Goal: Task Accomplishment & Management: Use online tool/utility

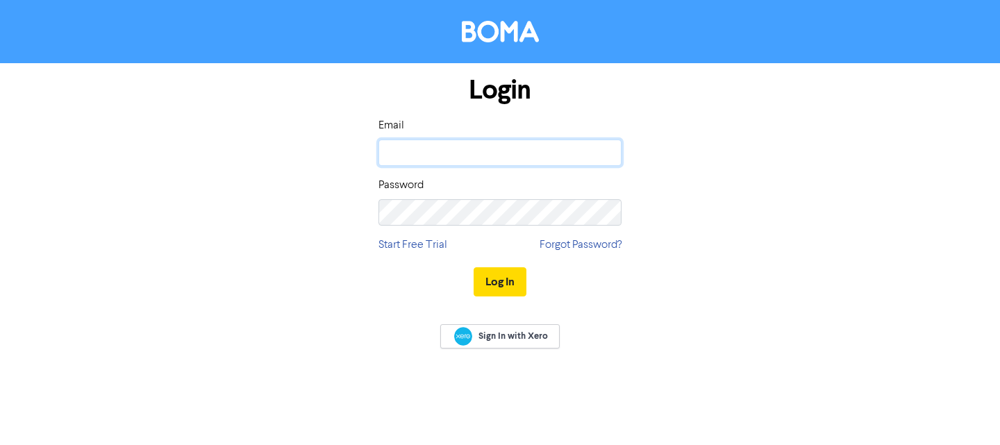
click at [462, 143] on input "email" at bounding box center [499, 153] width 243 height 26
type input "[EMAIL_ADDRESS][DOMAIN_NAME]"
click at [473, 267] on button "Log In" at bounding box center [499, 281] width 53 height 29
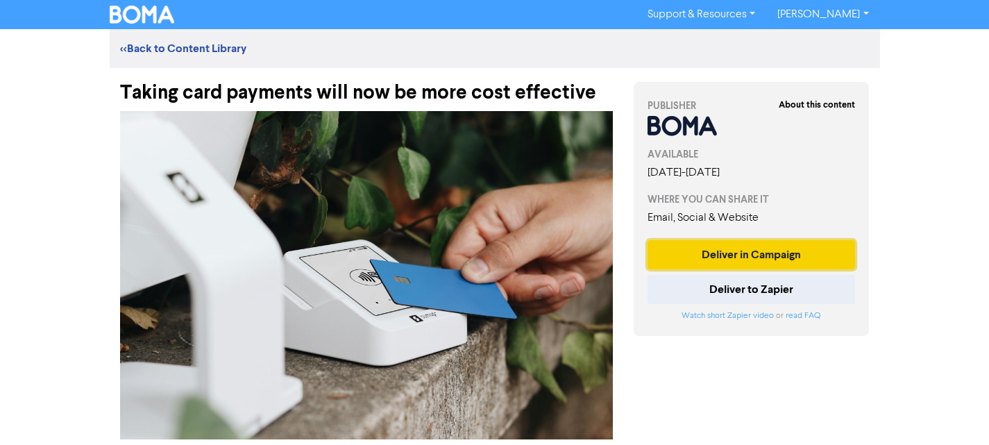
click at [737, 257] on button "Deliver in Campaign" at bounding box center [752, 254] width 208 height 29
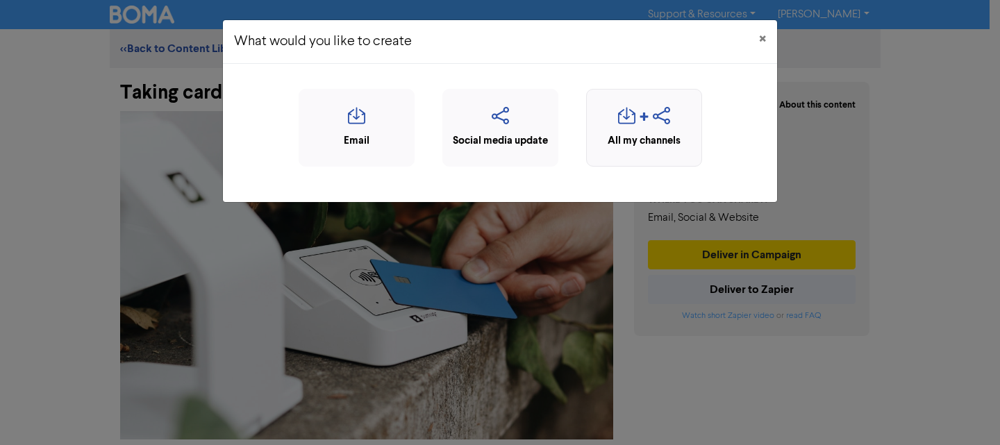
click at [635, 133] on div "All my channels" at bounding box center [644, 141] width 101 height 16
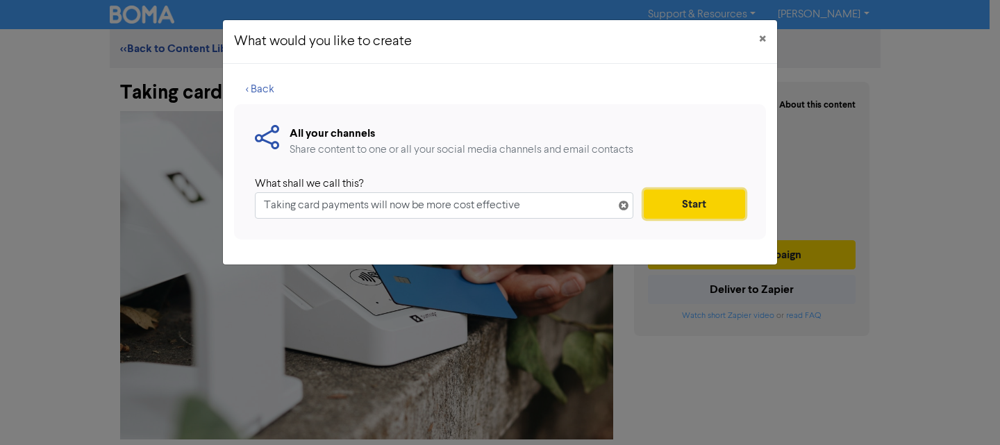
click at [669, 204] on button "Start" at bounding box center [693, 204] width 101 height 29
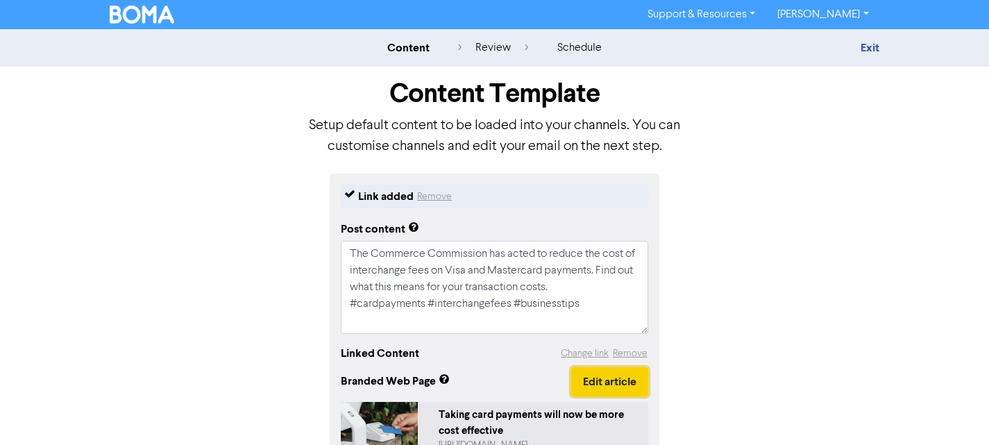
click at [610, 379] on button "Edit article" at bounding box center [609, 381] width 77 height 29
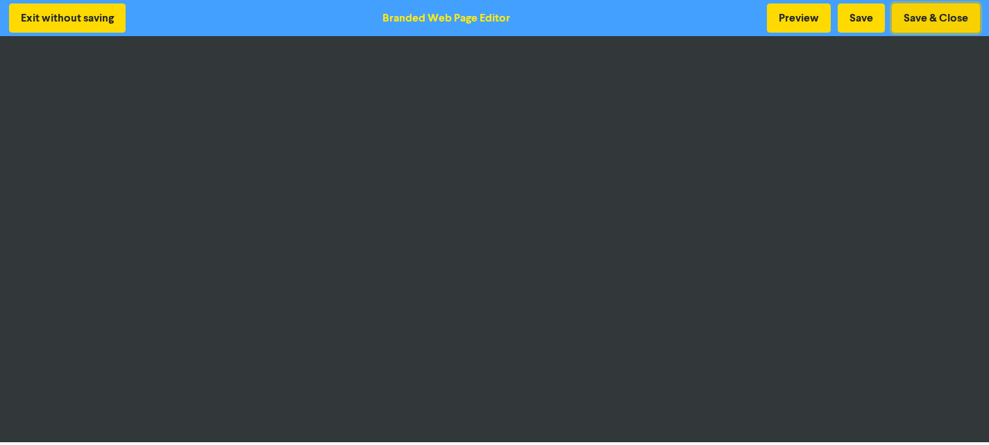
click at [925, 19] on button "Save & Close" at bounding box center [936, 17] width 88 height 29
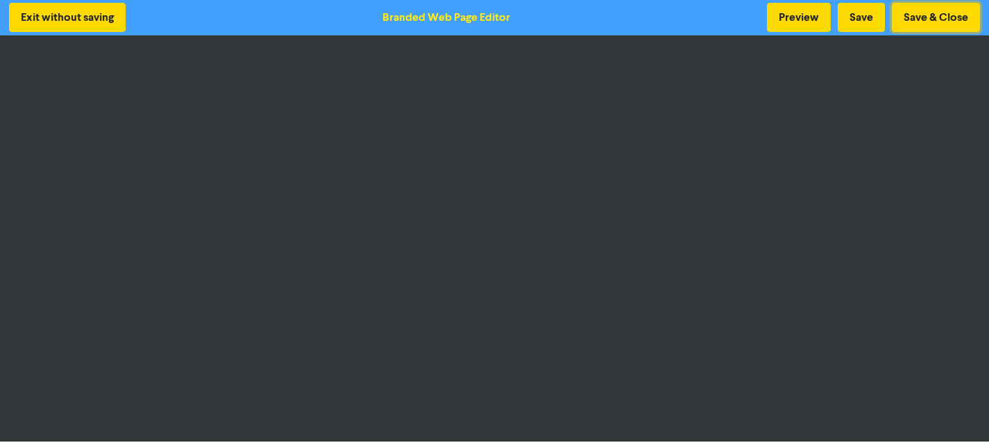
scroll to position [1, 0]
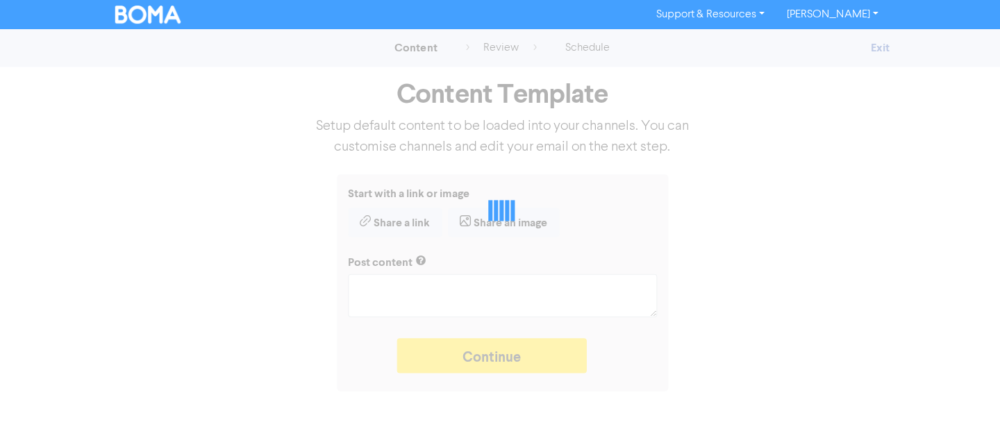
type textarea "x"
type textarea "The Commerce Commission has acted to reduce the cost of interchange fees on Vis…"
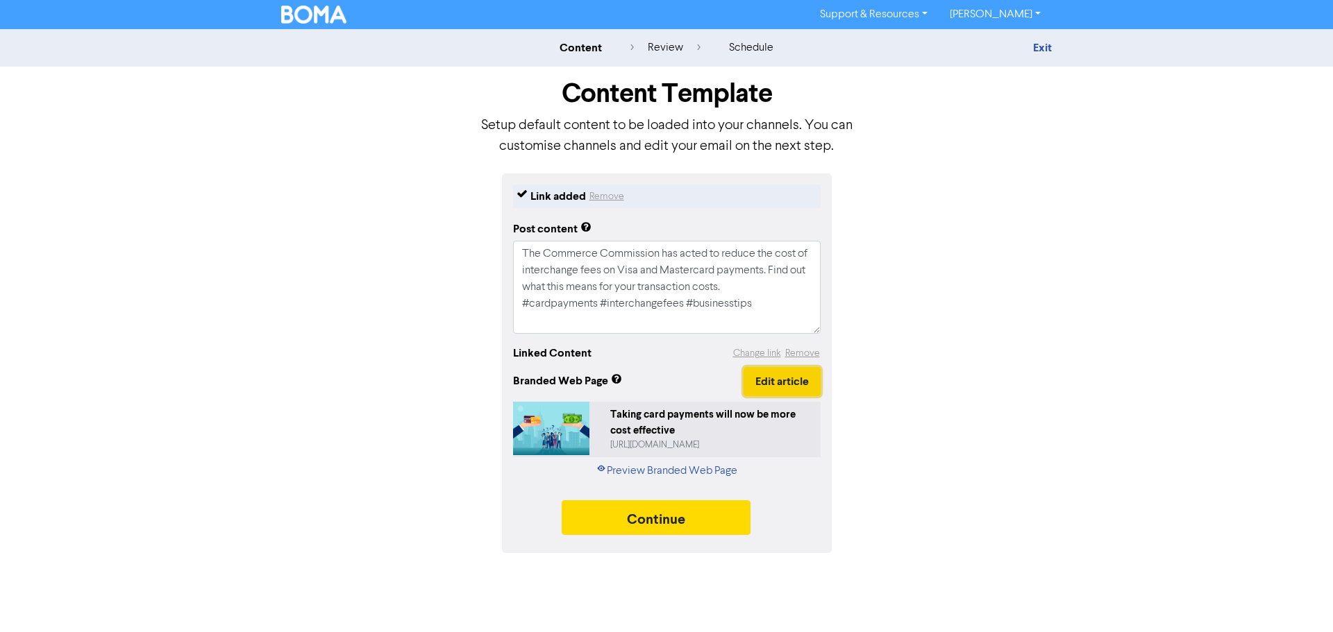
click at [763, 380] on button "Edit article" at bounding box center [781, 381] width 77 height 29
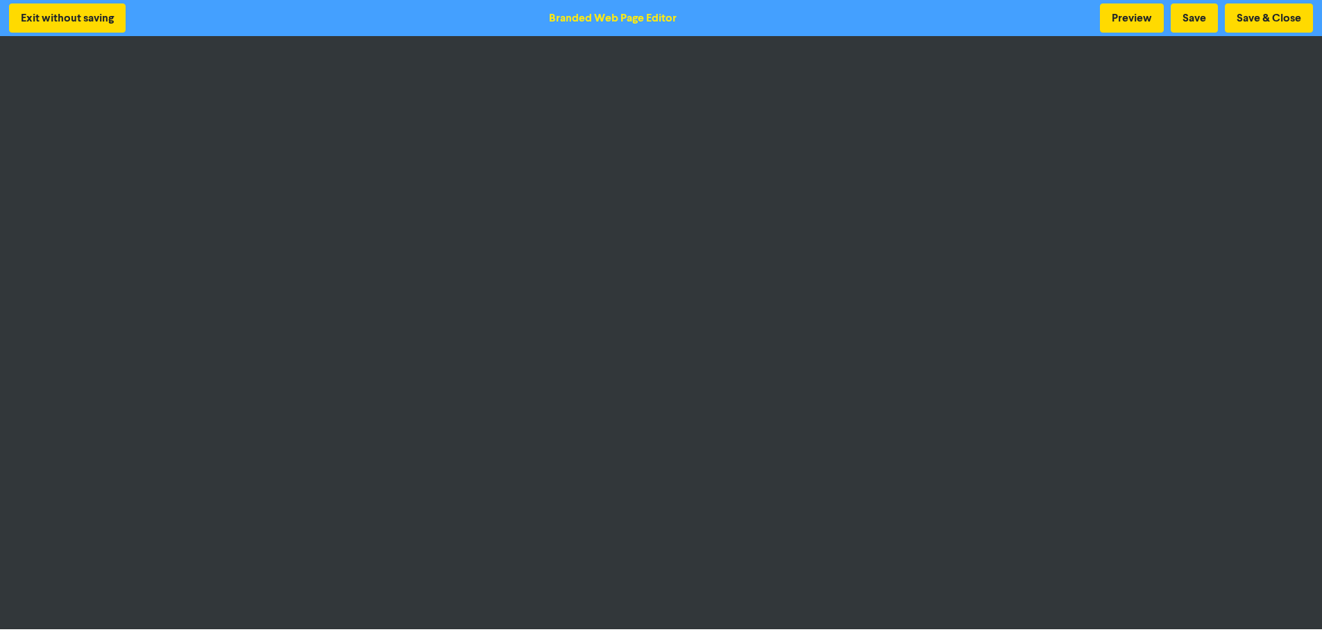
scroll to position [1, 0]
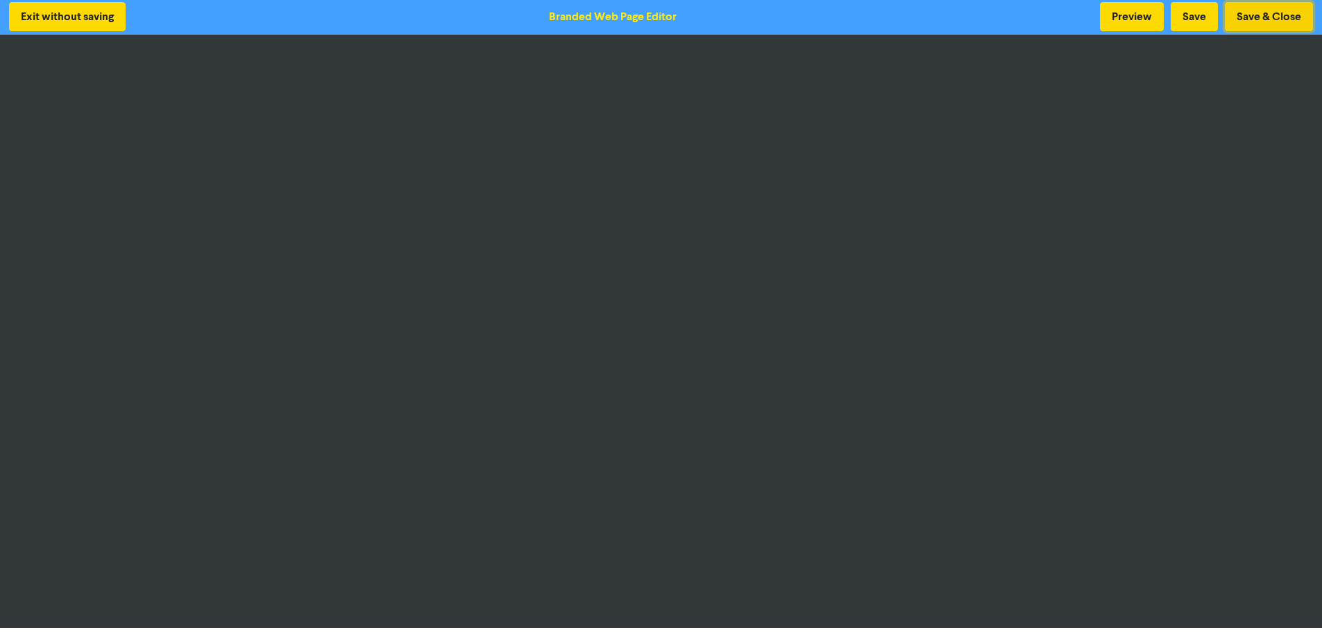
click at [999, 27] on button "Save & Close" at bounding box center [1269, 16] width 88 height 29
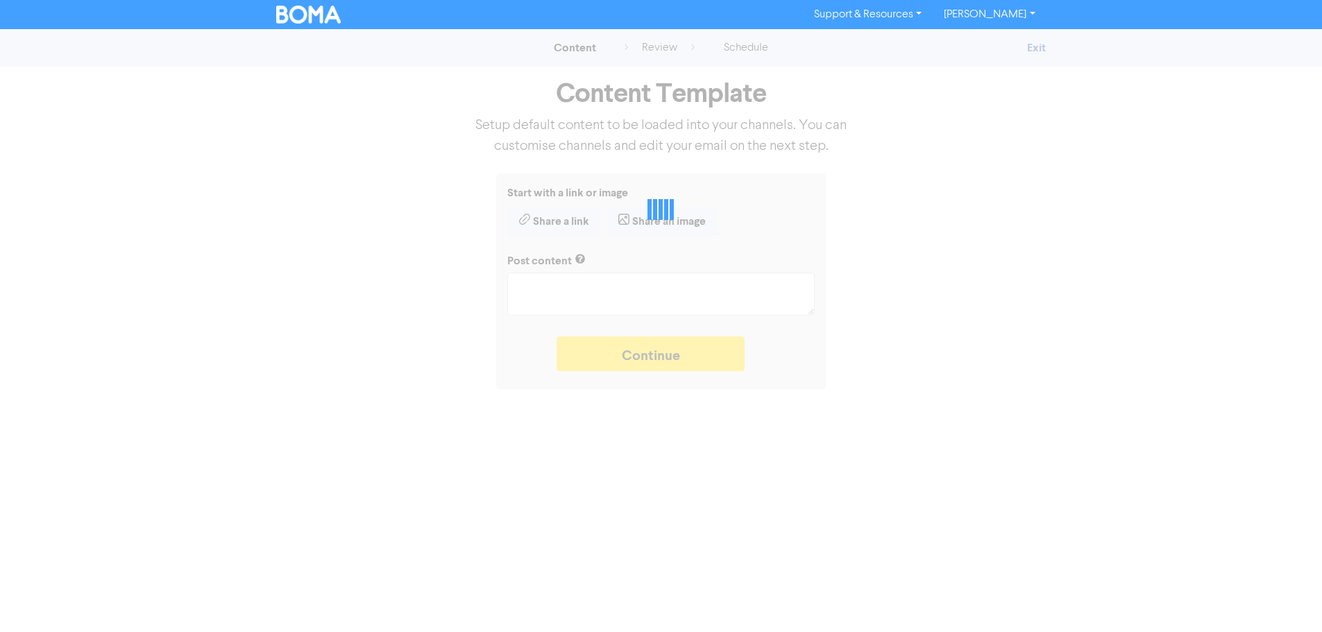
type textarea "x"
type textarea "The Commerce Commission has acted to reduce the cost of interchange fees on Vis…"
type textarea "x"
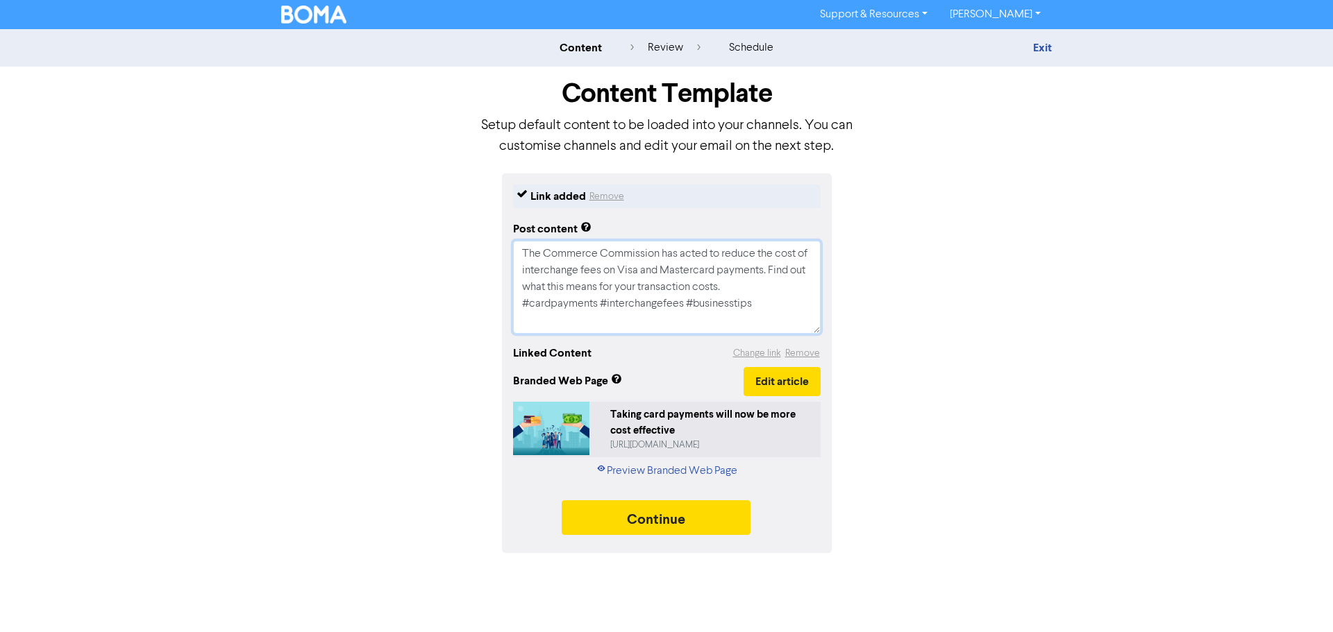
drag, startPoint x: 764, startPoint y: 303, endPoint x: 503, endPoint y: 246, distance: 267.1
click at [503, 246] on div "Link added Remove Post content The Commerce Commission has acted to reduce the …" at bounding box center [667, 364] width 330 height 380
click at [755, 353] on button "Change link" at bounding box center [756, 354] width 49 height 16
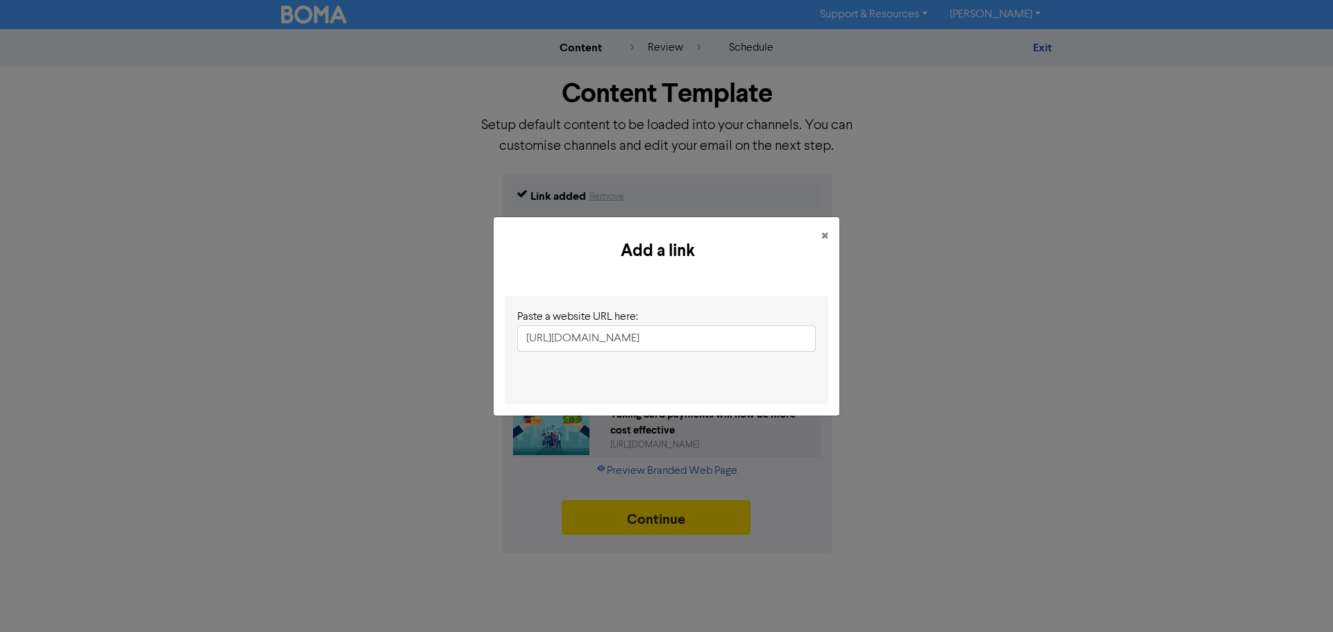
scroll to position [0, 205]
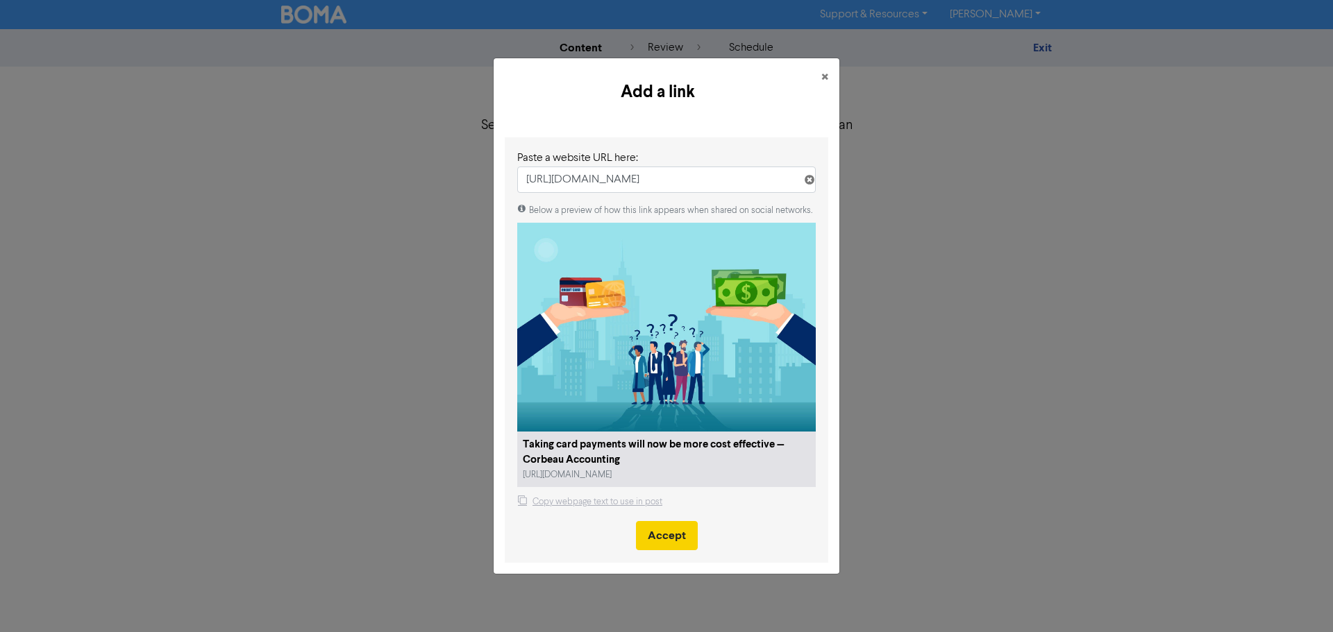
type input "[URL][DOMAIN_NAME]"
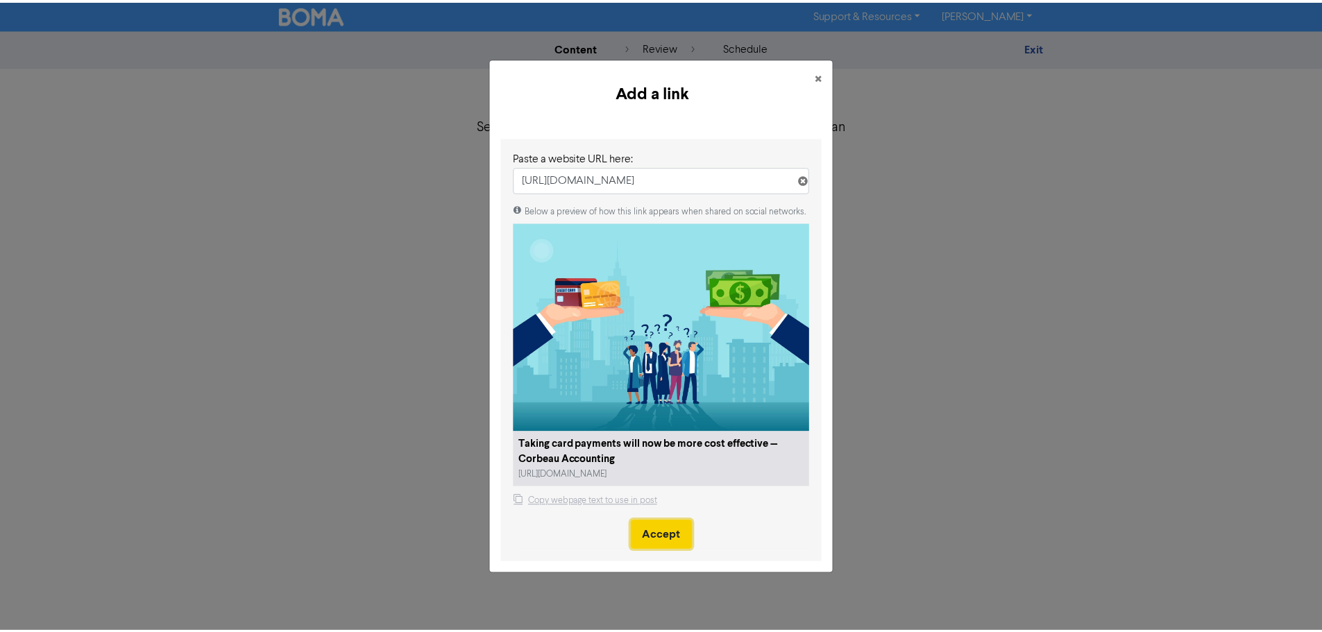
scroll to position [0, 0]
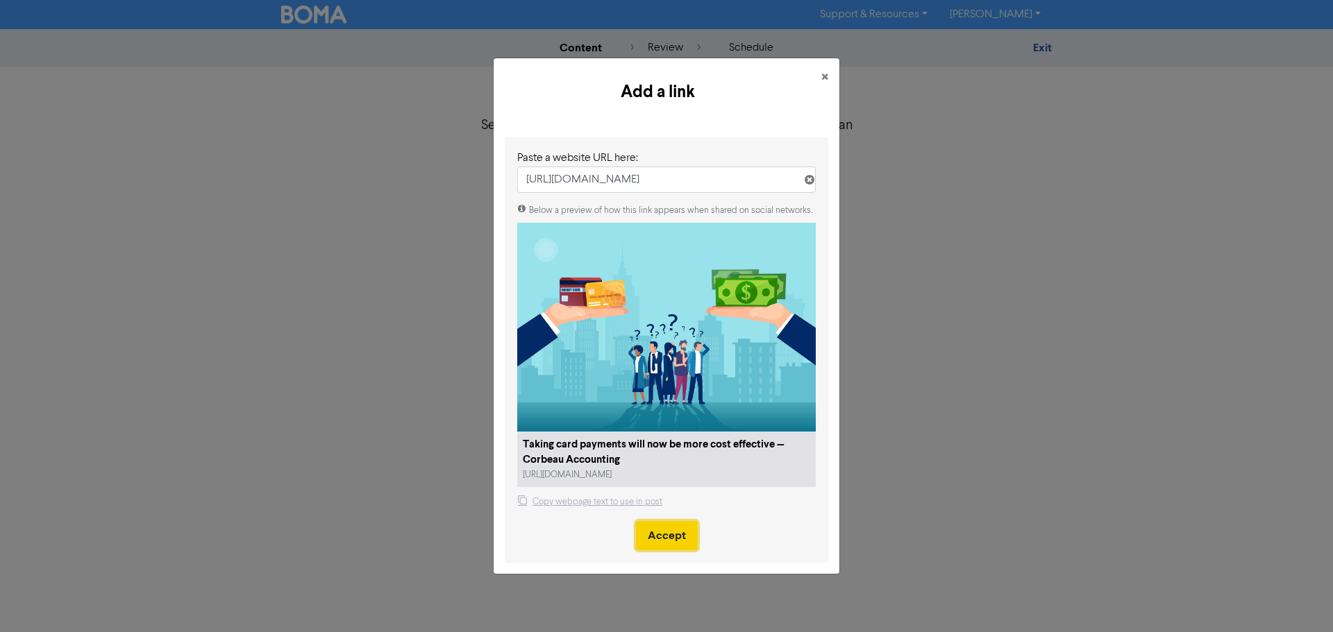
click at [675, 444] on button "Accept" at bounding box center [667, 535] width 62 height 29
type textarea "x"
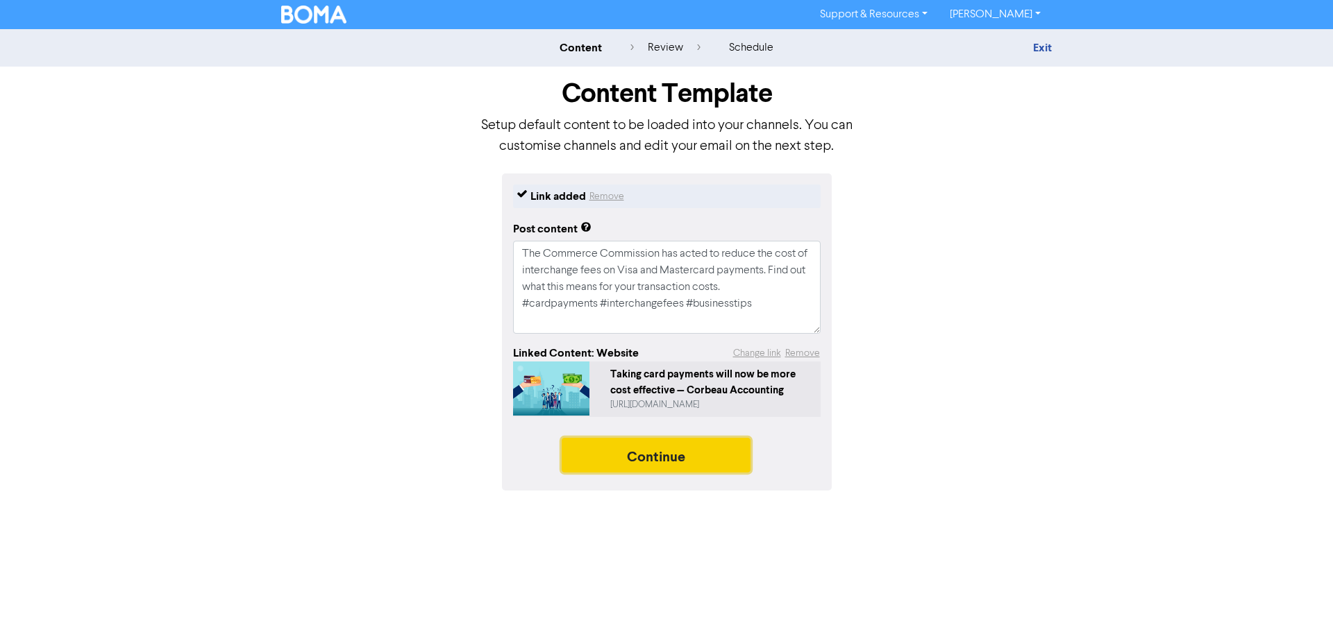
click at [650, 444] on button "Continue" at bounding box center [656, 455] width 189 height 35
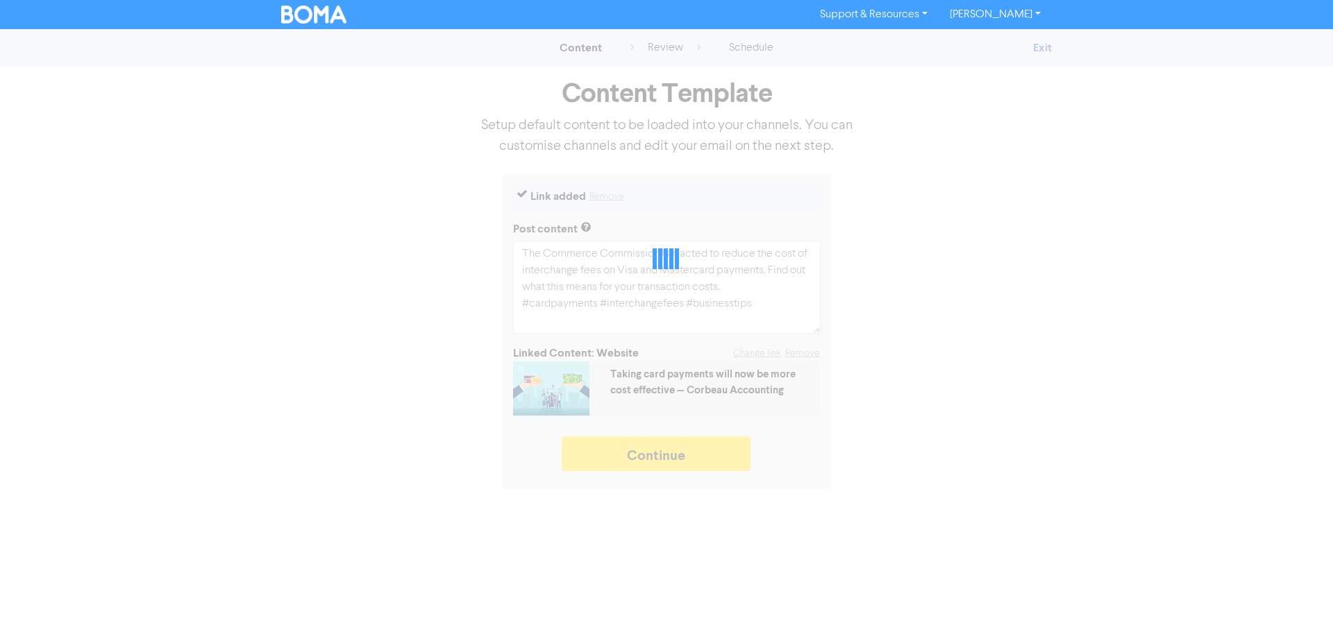
type textarea "x"
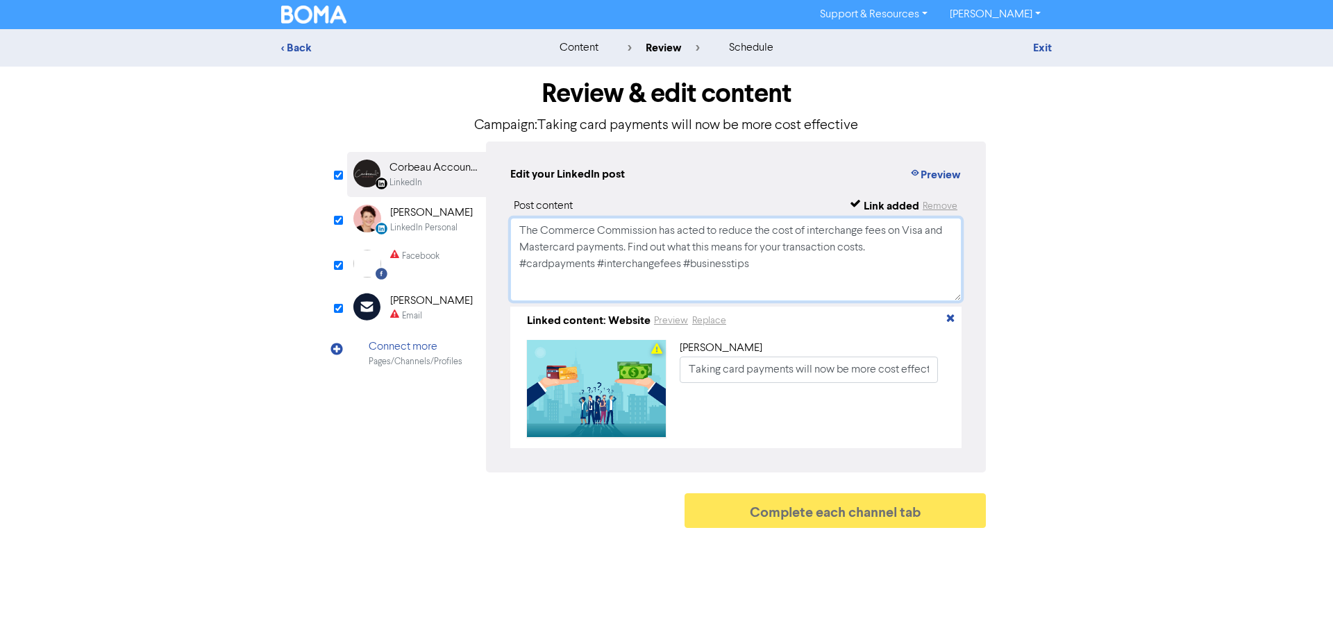
drag, startPoint x: 774, startPoint y: 271, endPoint x: 505, endPoint y: 224, distance: 273.6
click at [505, 224] on div "Edit your LinkedIn post Preview Post content Link added Remove The Commerce Com…" at bounding box center [736, 307] width 500 height 331
click at [432, 222] on div "LinkedIn Personal" at bounding box center [423, 227] width 67 height 13
click at [421, 250] on div "Facebook" at bounding box center [420, 256] width 37 height 13
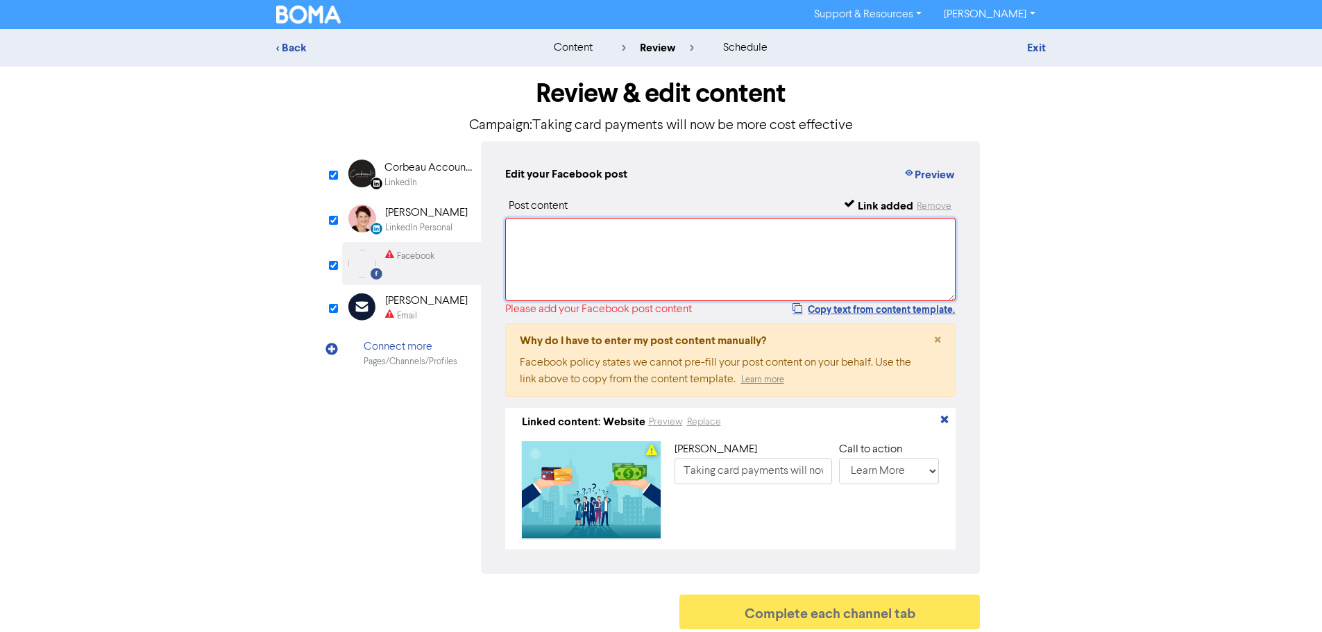
click at [571, 261] on textarea at bounding box center [730, 259] width 451 height 83
paste textarea "The Commerce Commission has acted to reduce the cost of interchange fees on Vis…"
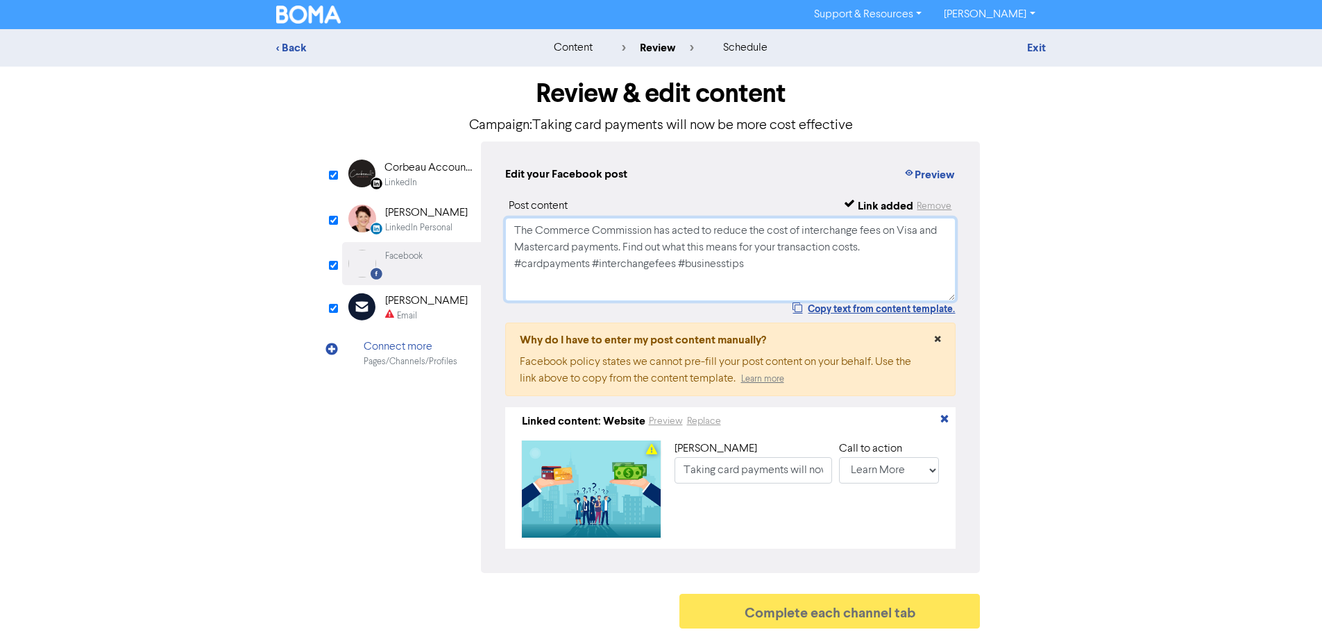
type textarea "The Commerce Commission has acted to reduce the cost of interchange fees on Vis…"
click at [938, 334] on span "×" at bounding box center [937, 340] width 7 height 21
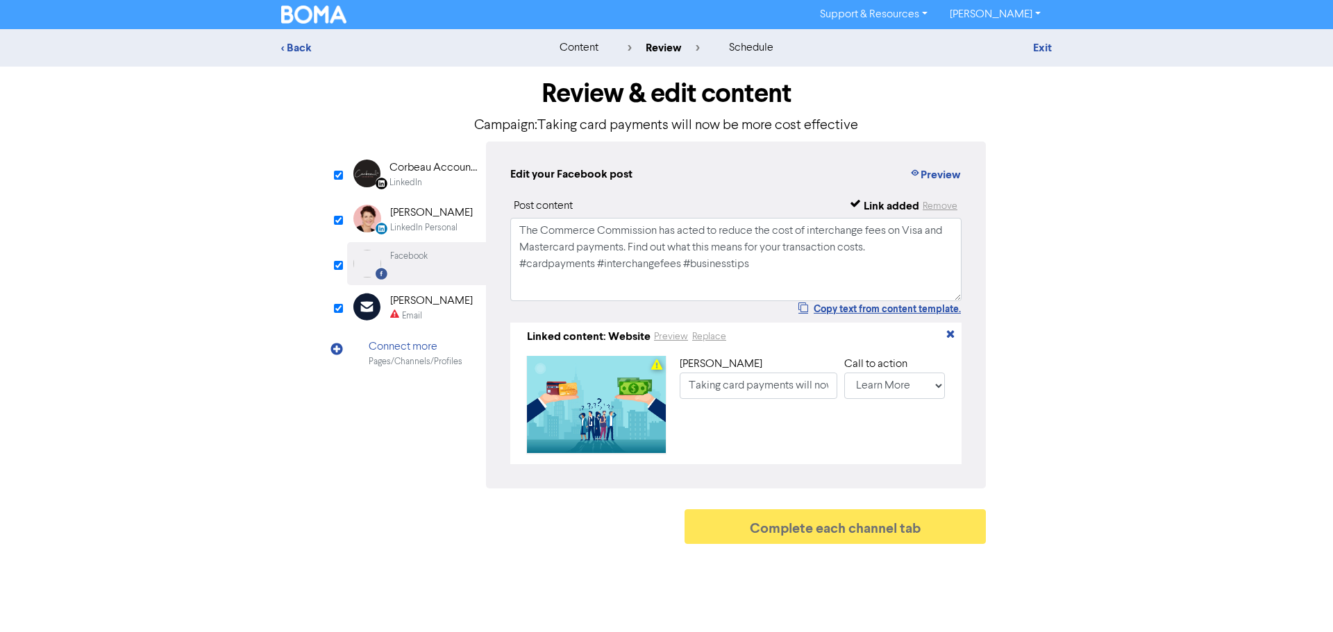
click at [398, 306] on div "[PERSON_NAME]" at bounding box center [431, 301] width 83 height 17
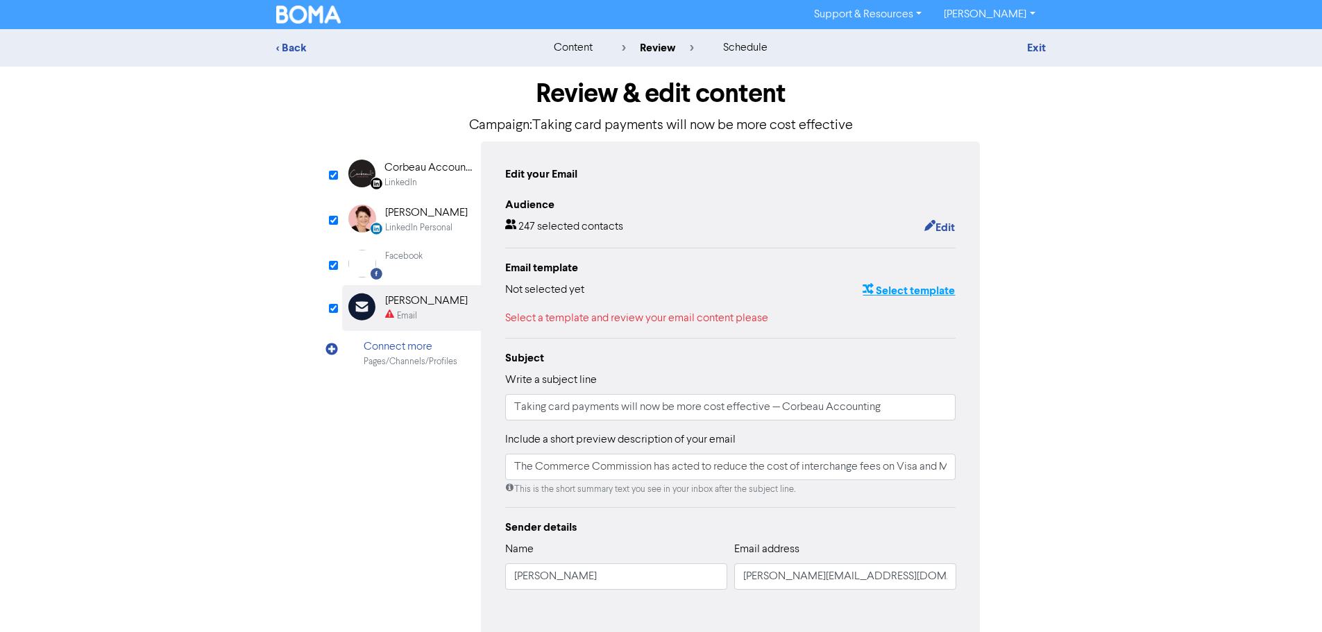
click at [890, 290] on button "Select template" at bounding box center [909, 291] width 94 height 18
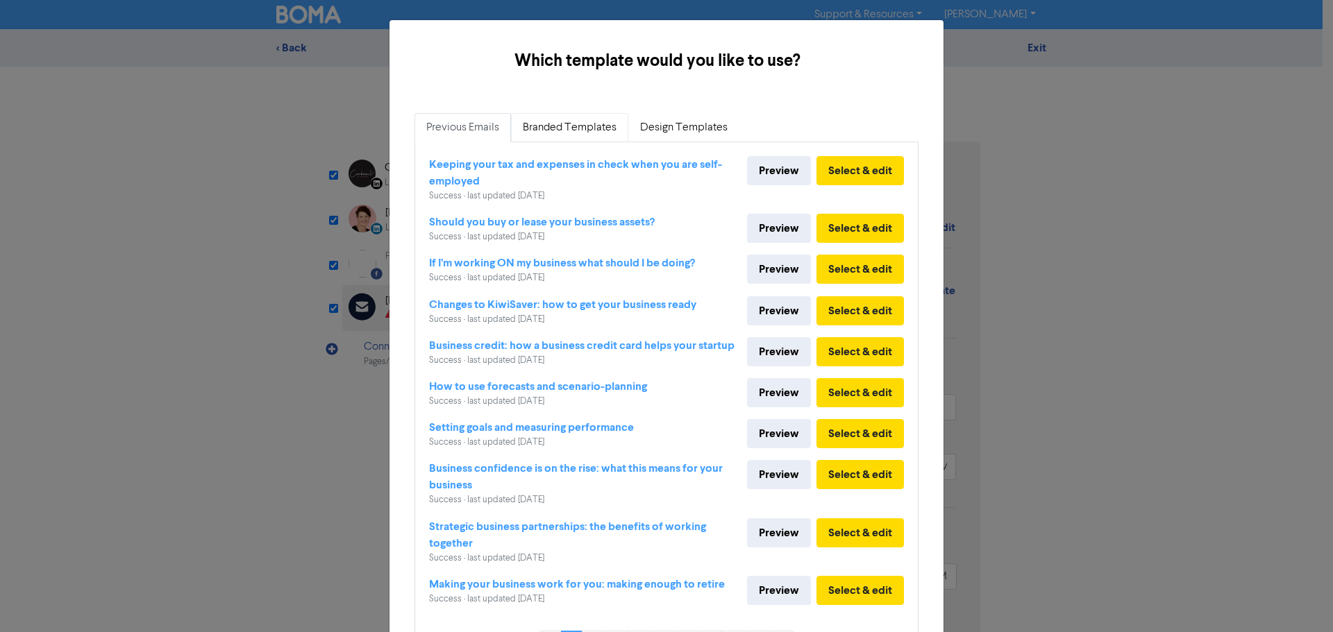
click at [564, 126] on link "Branded Templates" at bounding box center [569, 127] width 117 height 29
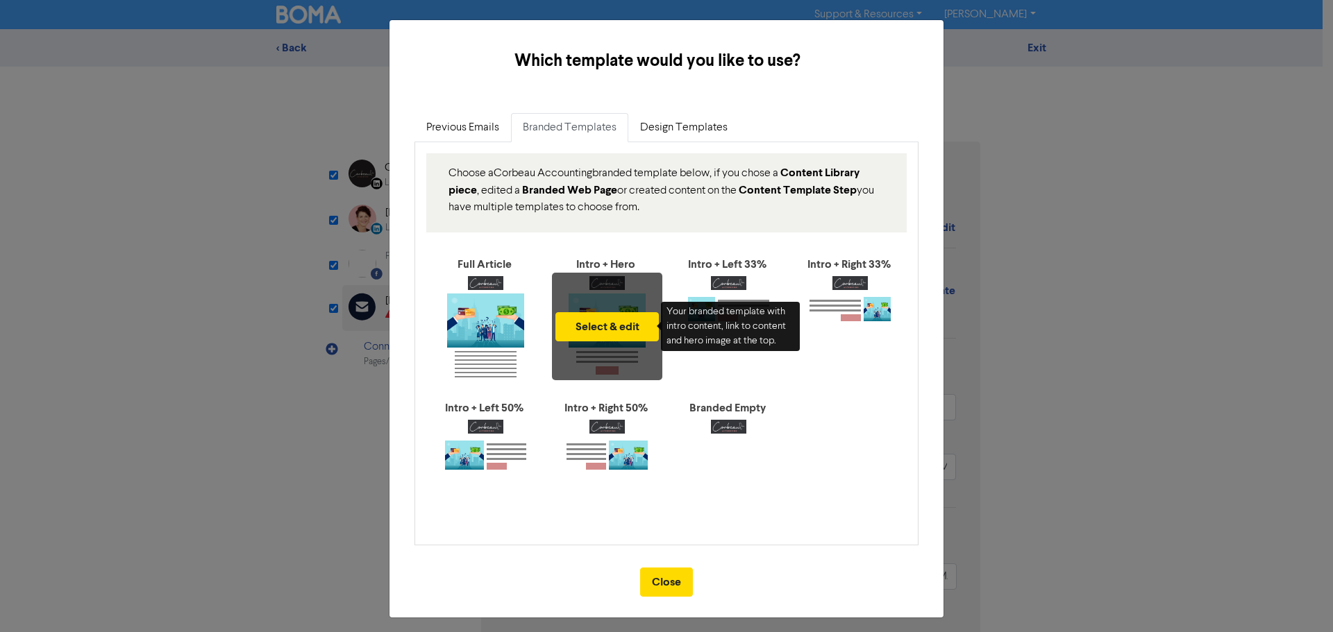
click at [606, 281] on div "Select & edit" at bounding box center [607, 327] width 110 height 108
click at [608, 326] on button "Select & edit" at bounding box center [606, 326] width 103 height 29
type input "The Commerce Commission has acted to reduce the cost of interchange fees on Vis…"
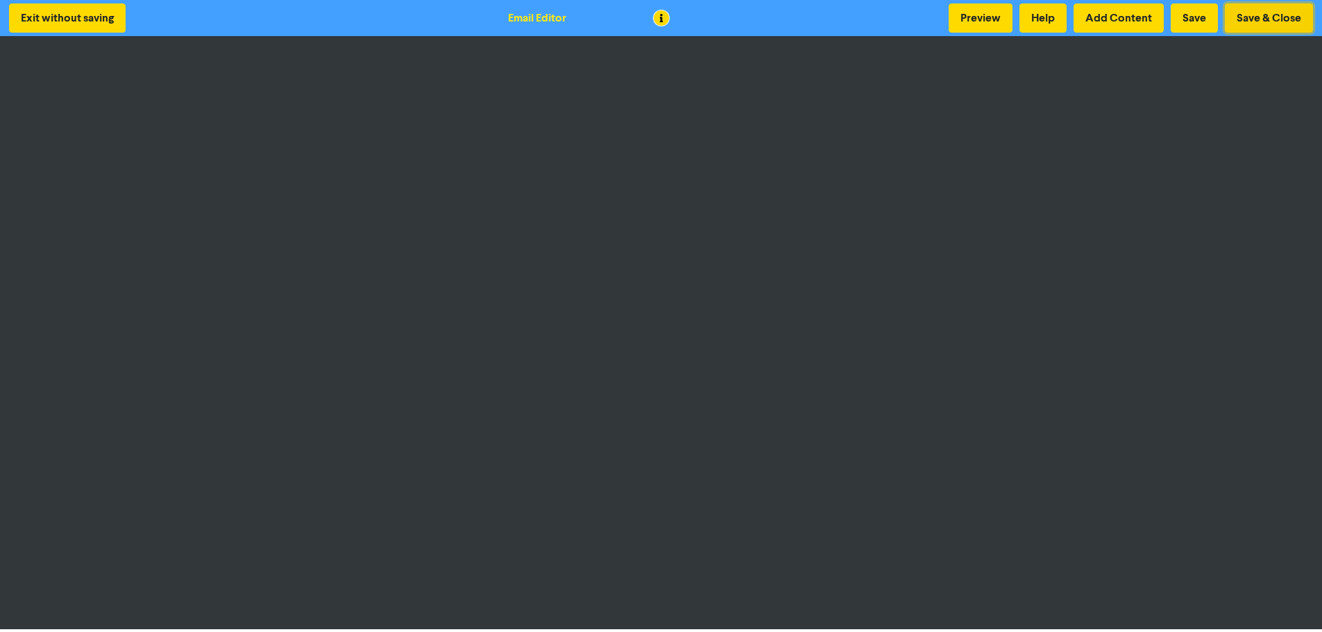
click at [999, 17] on button "Save & Close" at bounding box center [1269, 17] width 88 height 29
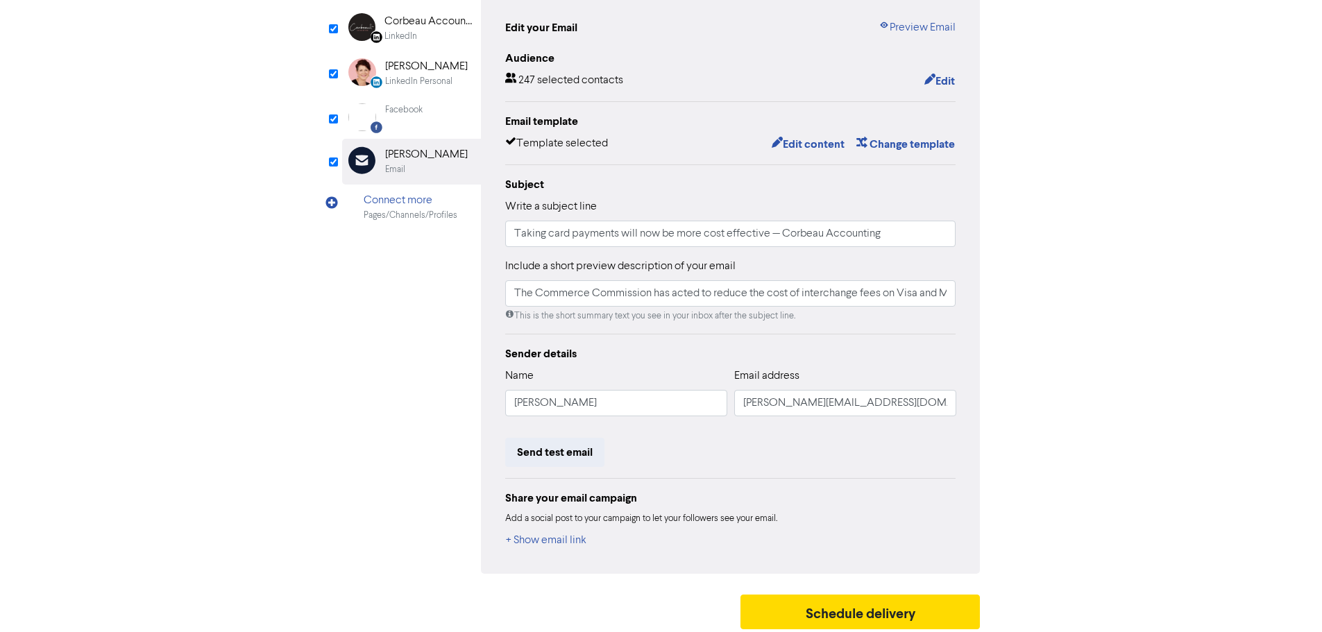
scroll to position [152, 0]
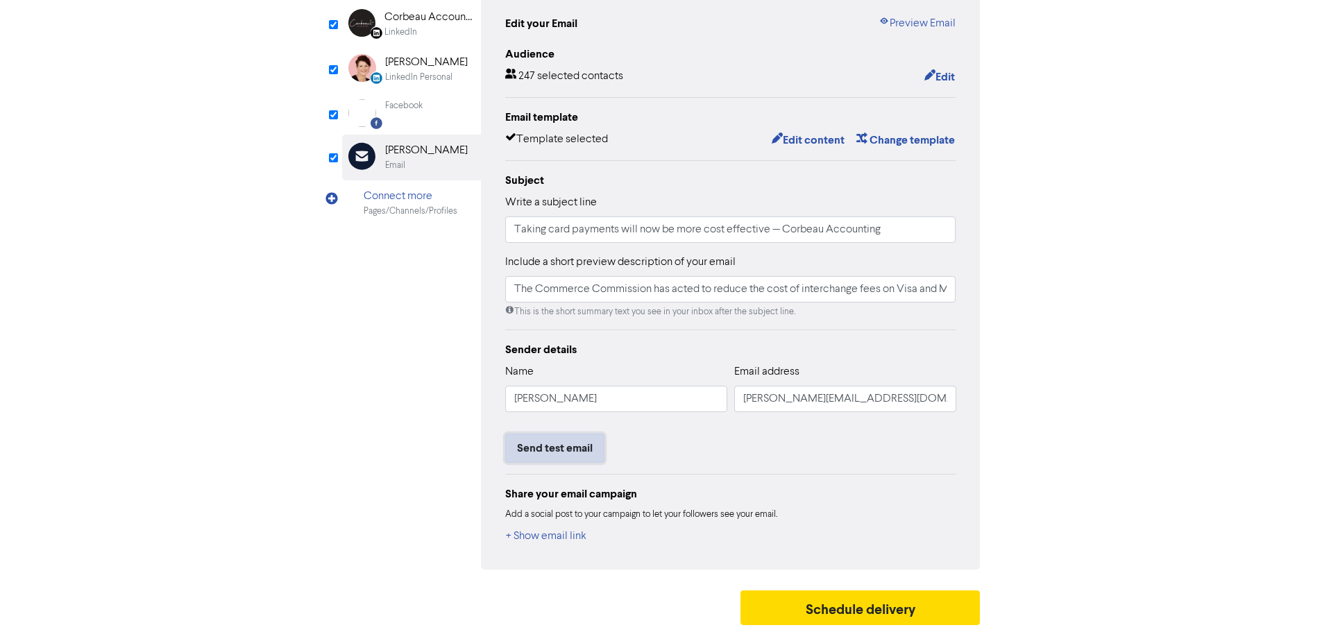
click at [553, 444] on button "Send test email" at bounding box center [554, 448] width 99 height 29
type input "The Commerce Commission has acted to reduce the cost of interchange fees on Vis…"
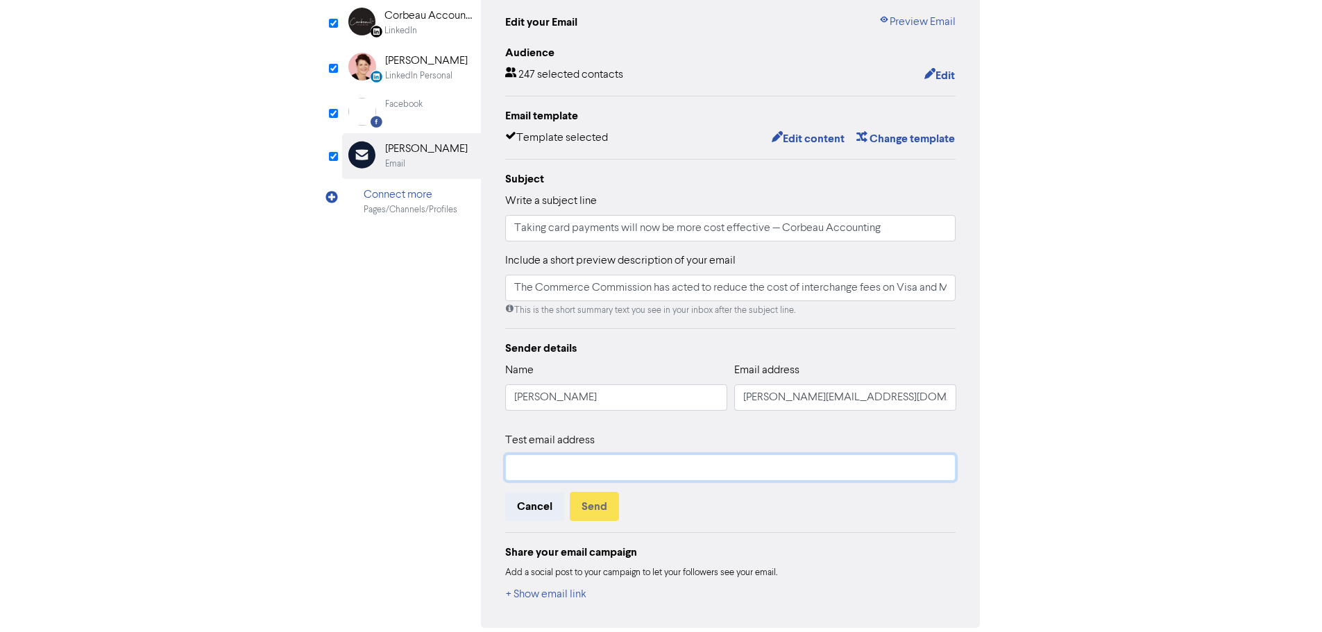
click at [613, 444] on input "text" at bounding box center [730, 468] width 451 height 26
type input "[EMAIL_ADDRESS][DOMAIN_NAME]"
click at [598, 444] on button "Send" at bounding box center [594, 506] width 49 height 29
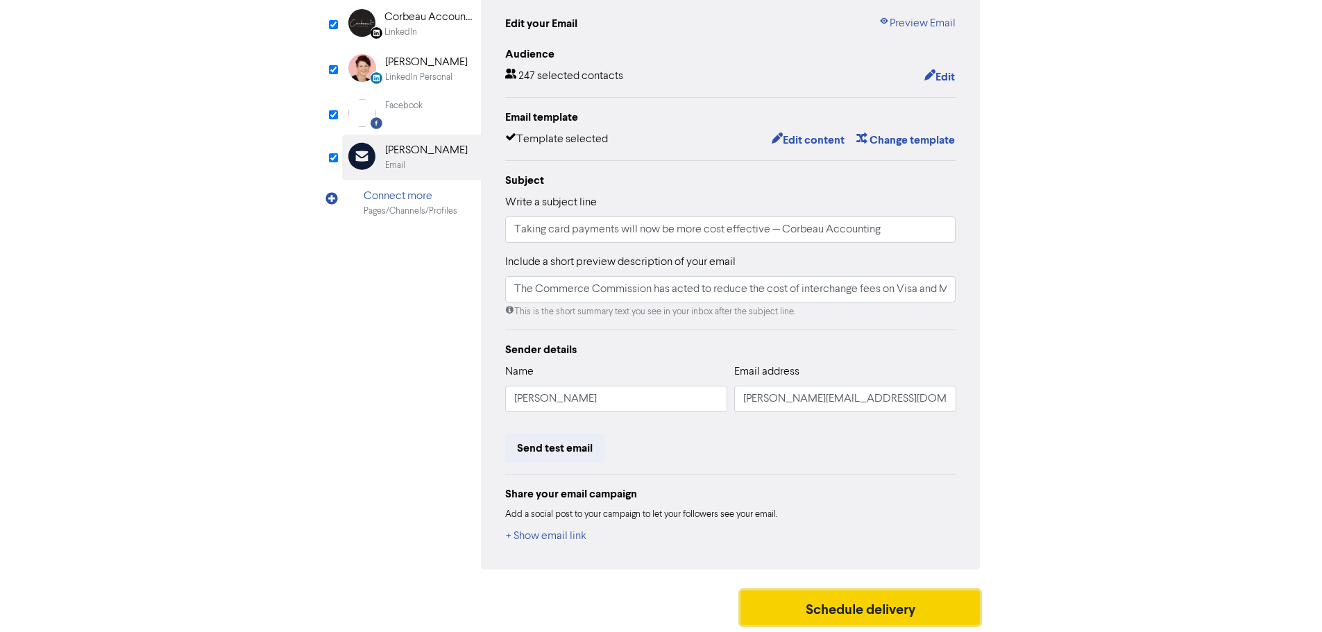
click at [857, 444] on button "Schedule delivery" at bounding box center [861, 608] width 240 height 35
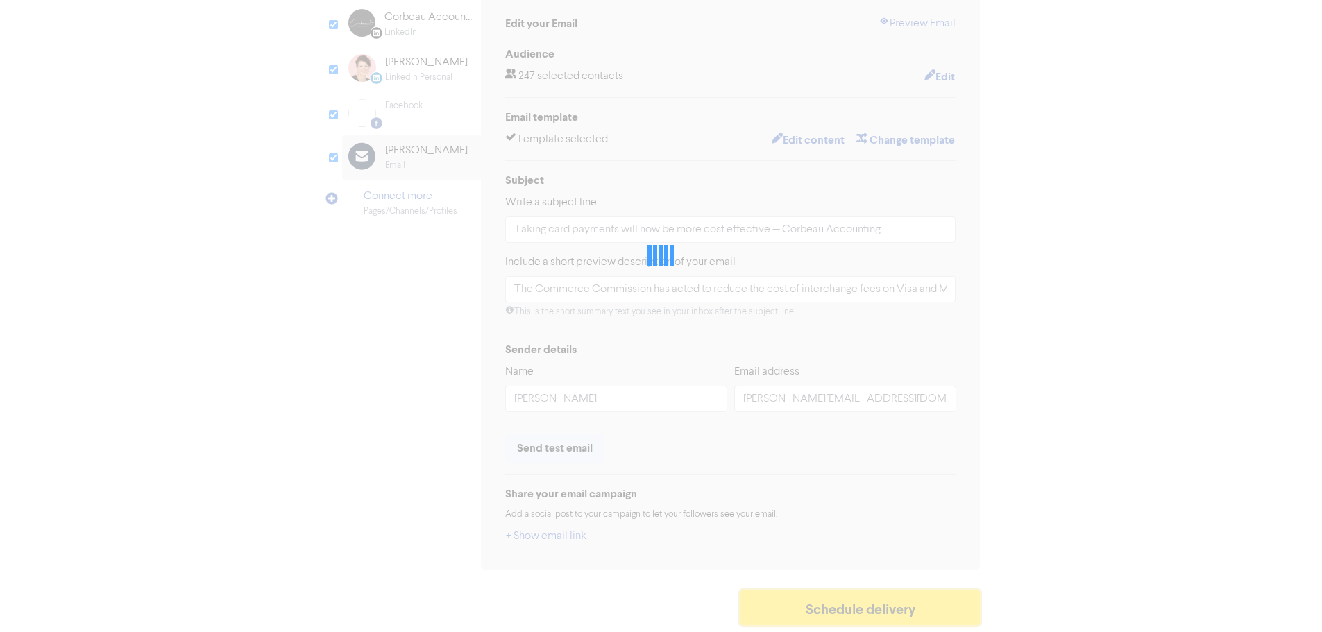
type input "The Commerce Commission has acted to reduce the cost of interchange fees on Vis…"
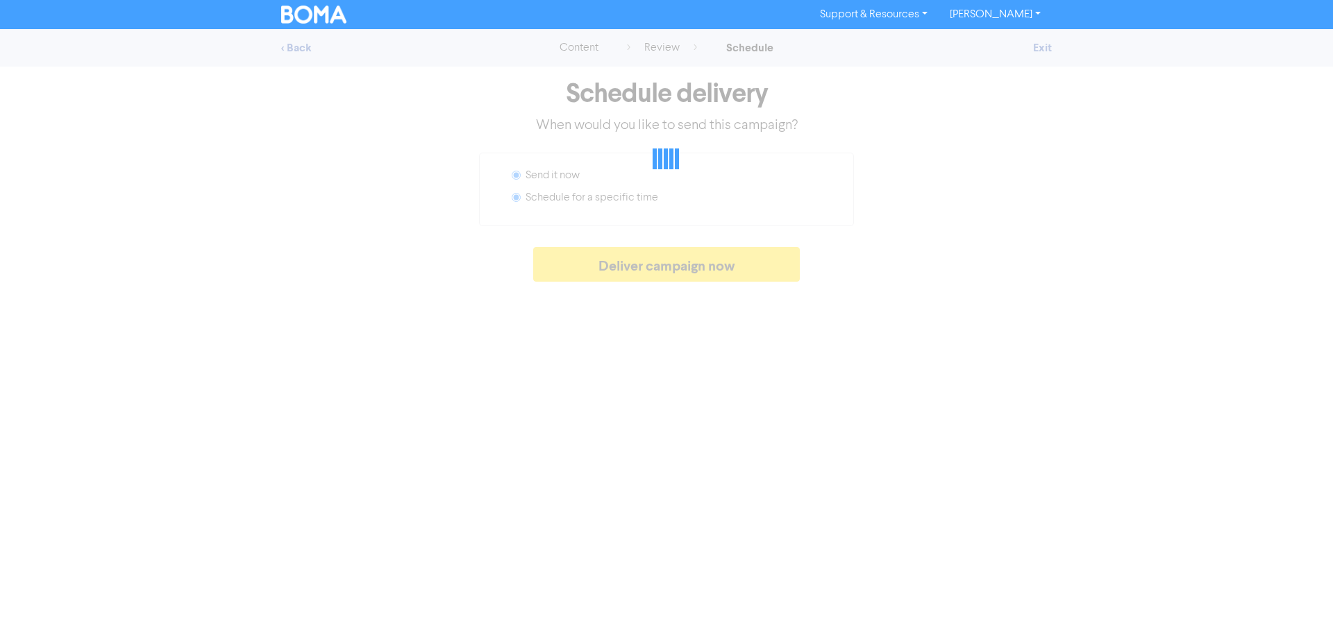
radio input "false"
radio input "true"
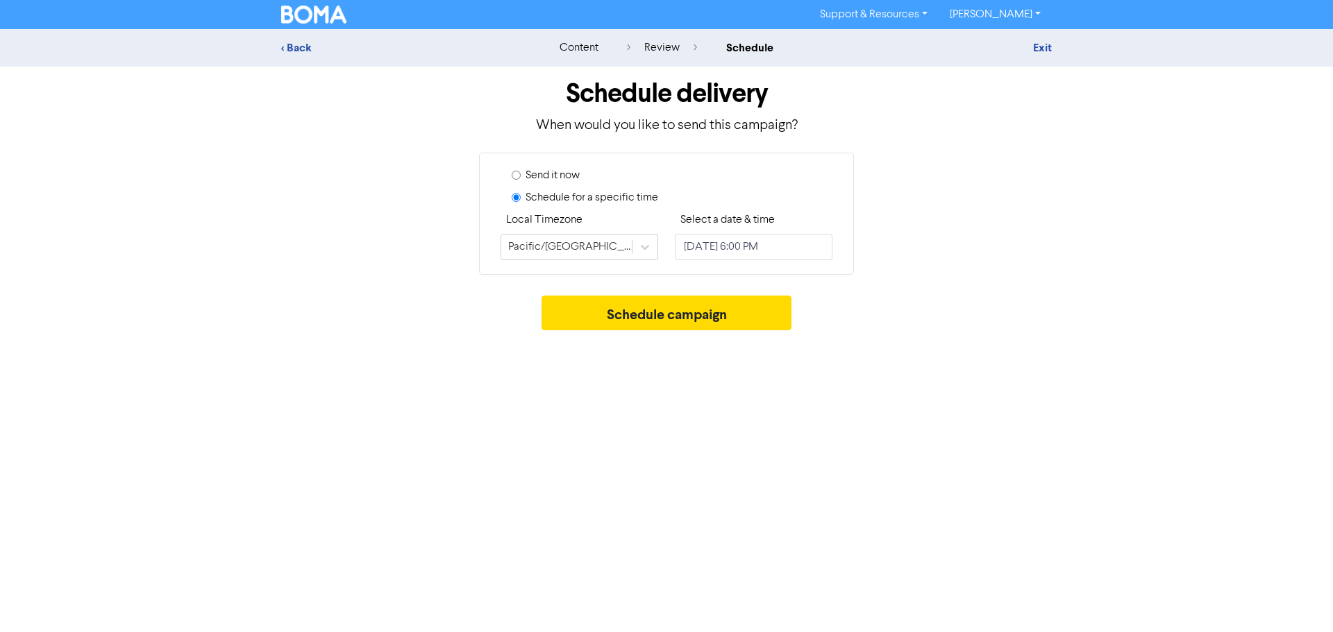
click at [564, 177] on label "Send it now" at bounding box center [552, 175] width 54 height 17
click at [521, 177] on input "Send it now" at bounding box center [516, 175] width 9 height 9
radio input "true"
radio input "false"
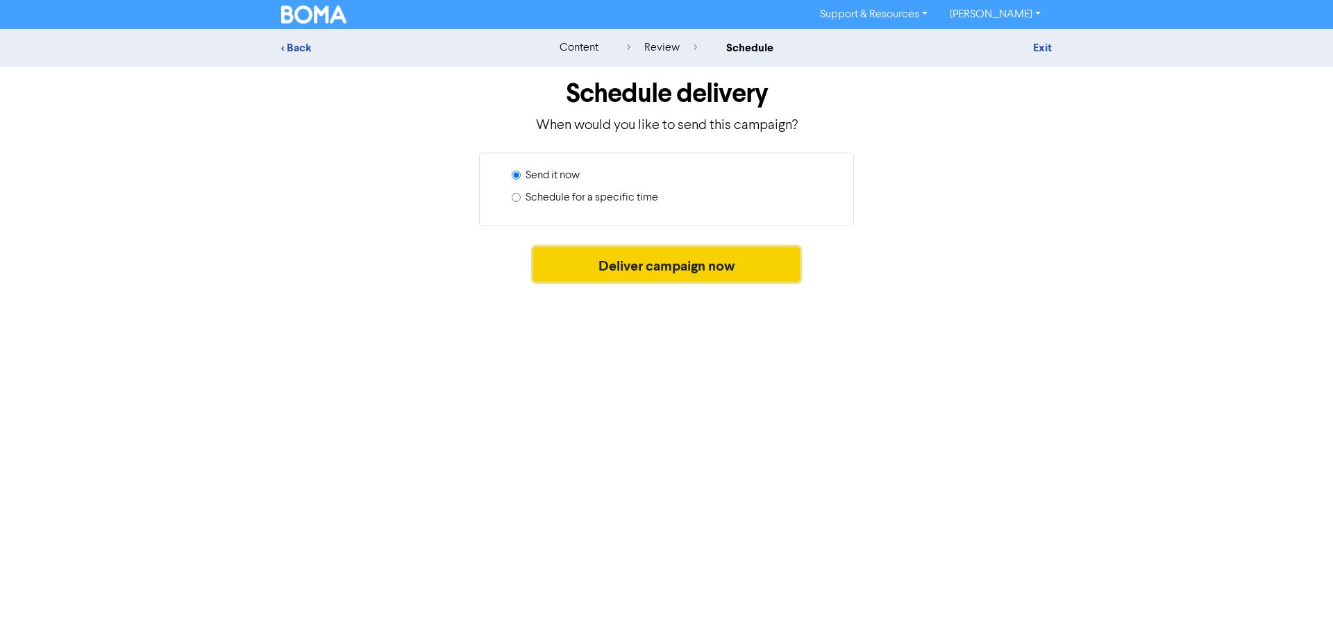
click at [599, 270] on button "Deliver campaign now" at bounding box center [666, 264] width 267 height 35
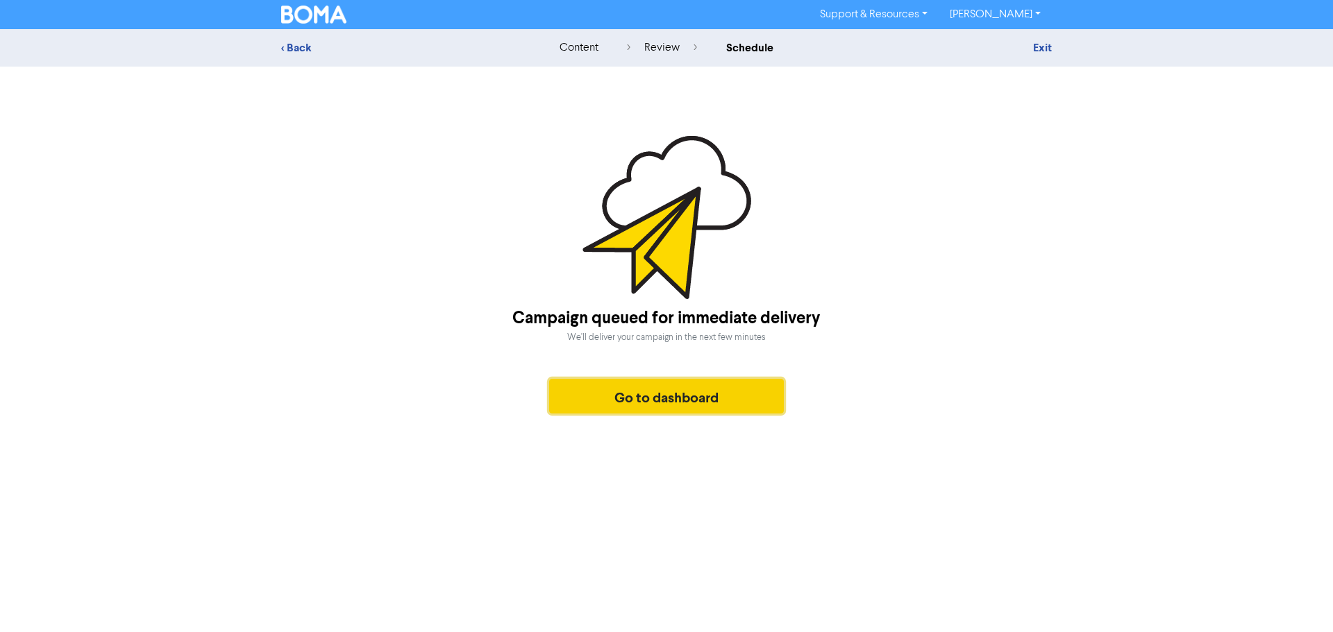
click at [683, 399] on button "Go to dashboard" at bounding box center [666, 396] width 235 height 35
